Goal: Task Accomplishment & Management: Use online tool/utility

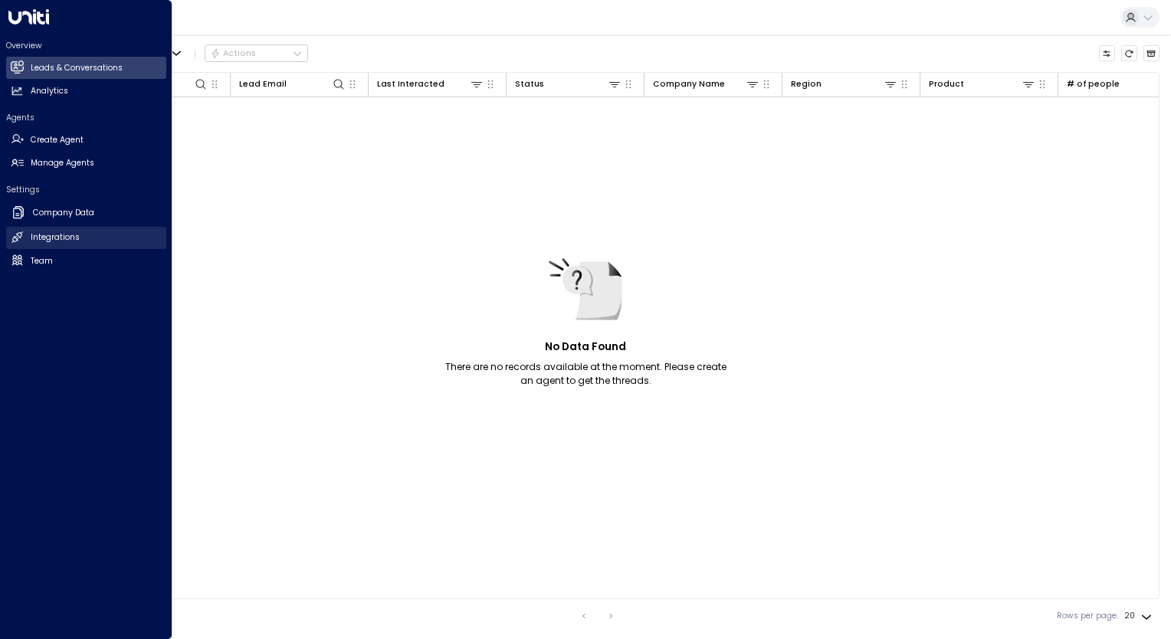
click at [31, 239] on h2 "Integrations" at bounding box center [55, 237] width 49 height 12
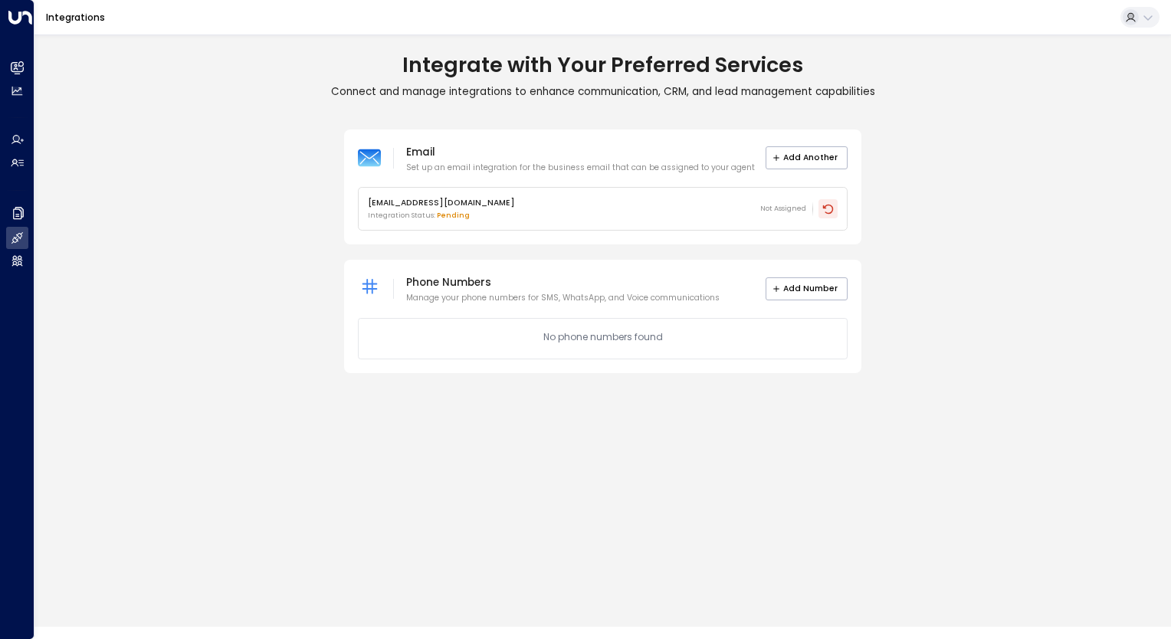
click at [827, 208] on icon at bounding box center [828, 209] width 12 height 12
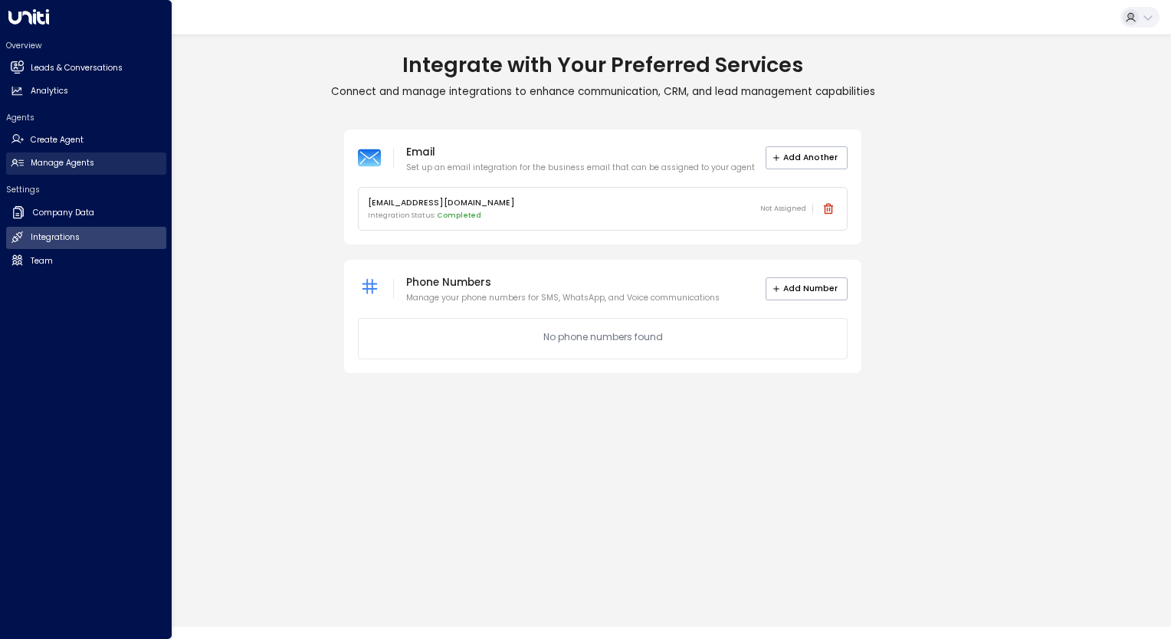
click at [41, 156] on link "Manage Agents Manage Agents" at bounding box center [86, 163] width 160 height 22
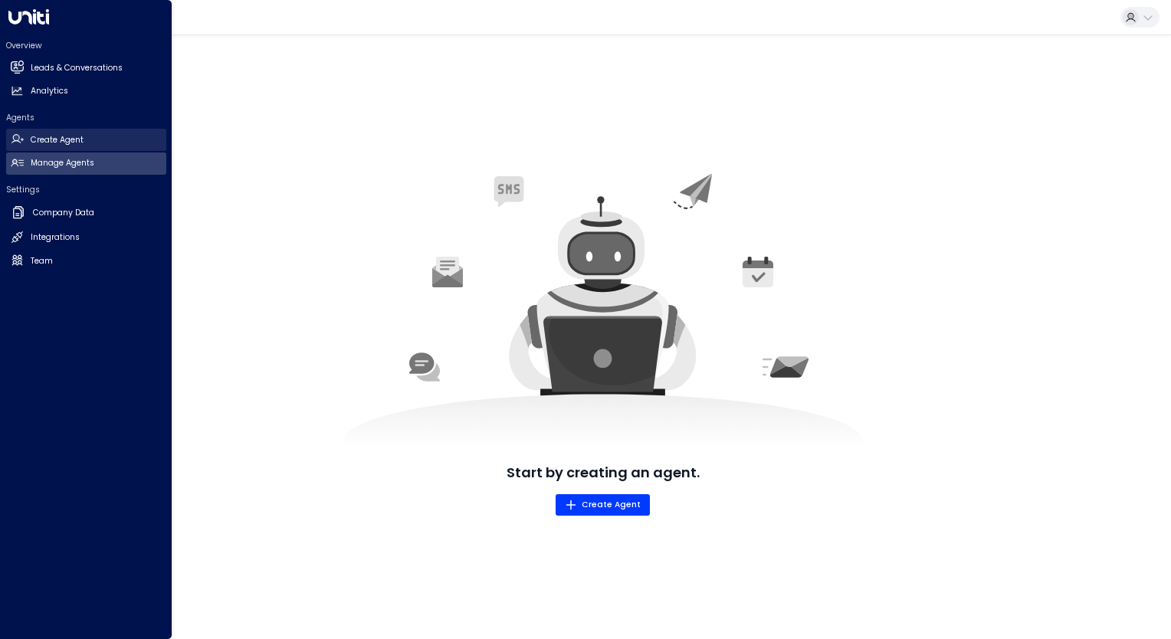
click at [53, 146] on h2 "Create Agent" at bounding box center [57, 140] width 53 height 12
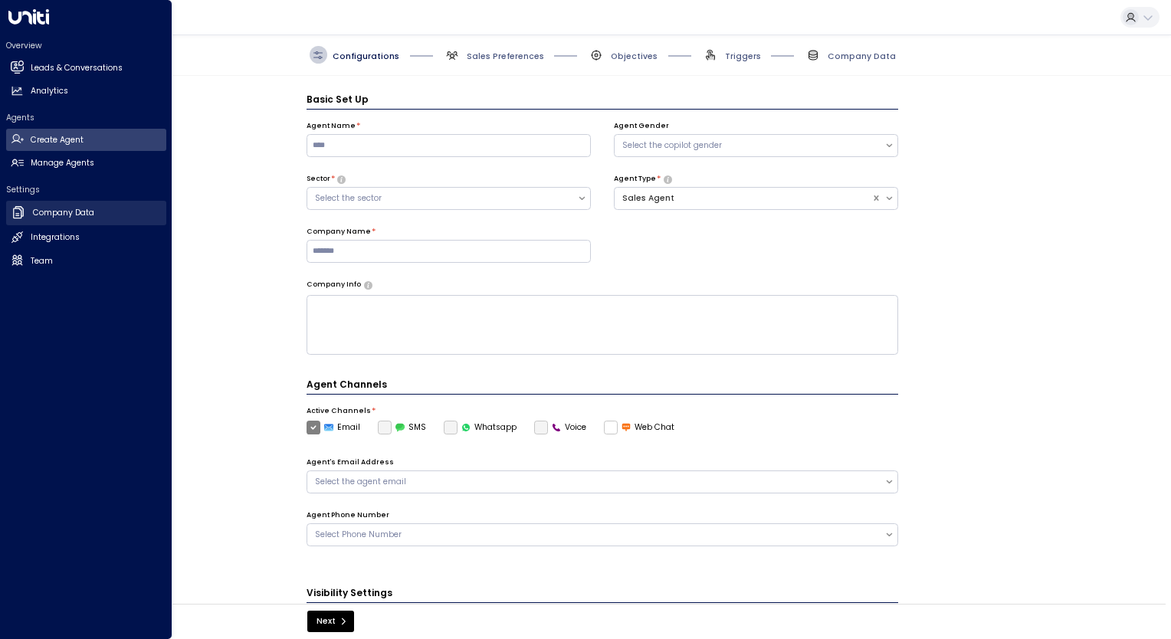
scroll to position [17, 0]
